Goal: Task Accomplishment & Management: Manage account settings

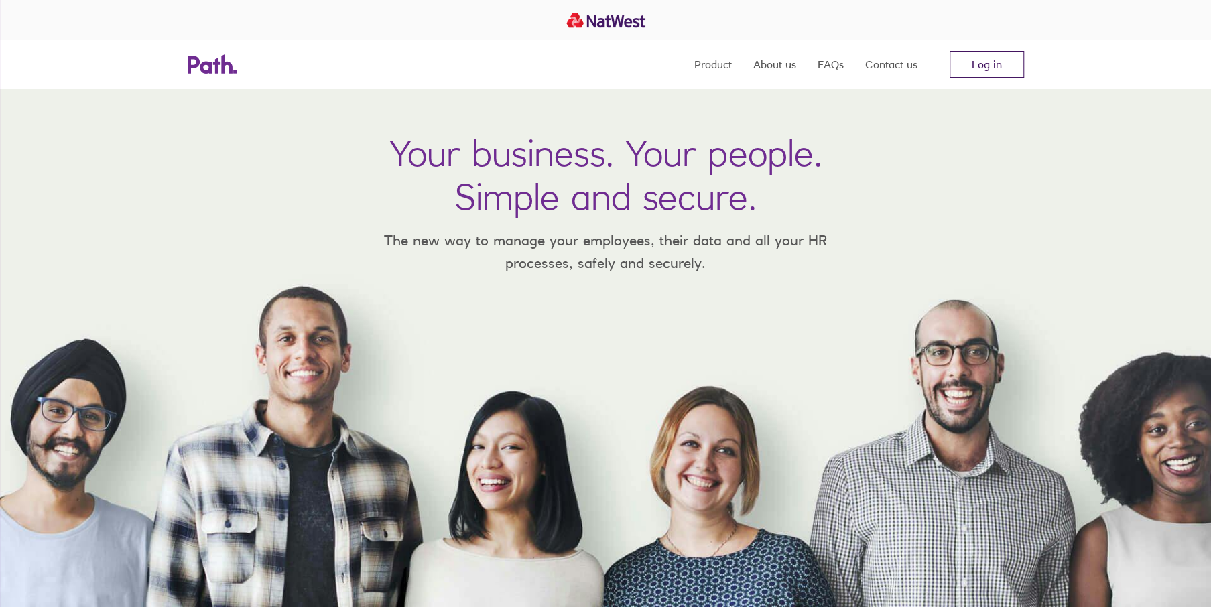
click at [997, 58] on link "Log in" at bounding box center [987, 64] width 74 height 27
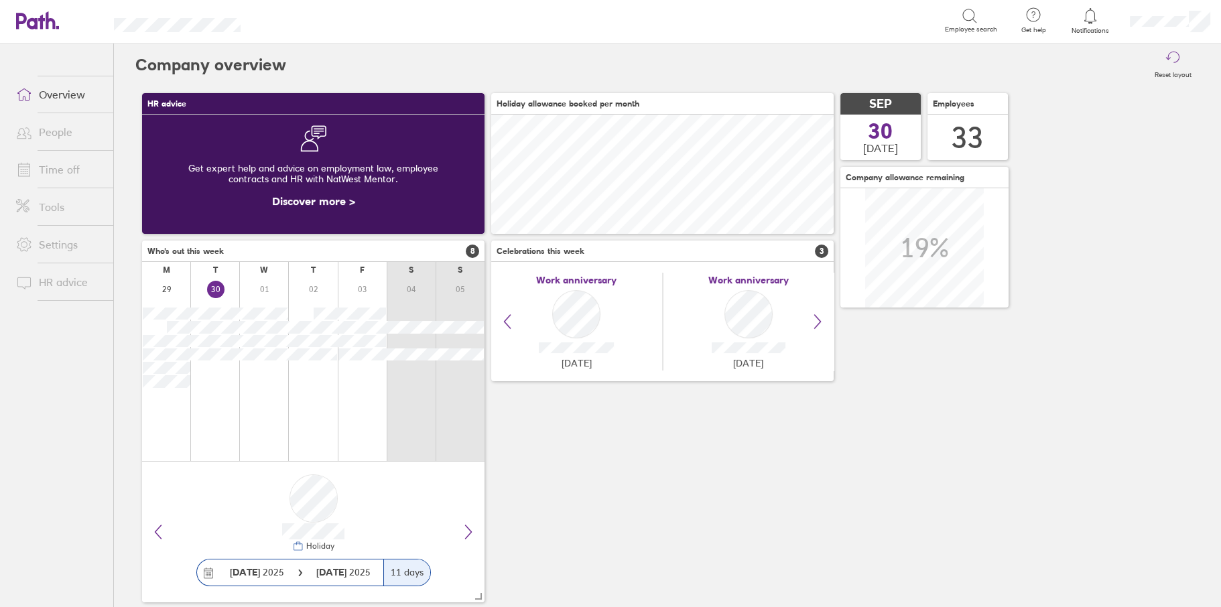
scroll to position [119, 342]
click at [65, 175] on link "Time off" at bounding box center [59, 169] width 108 height 27
